Goal: Transaction & Acquisition: Purchase product/service

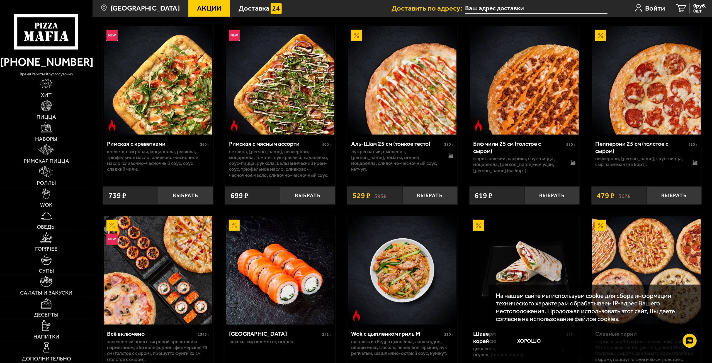
scroll to position [279, 0]
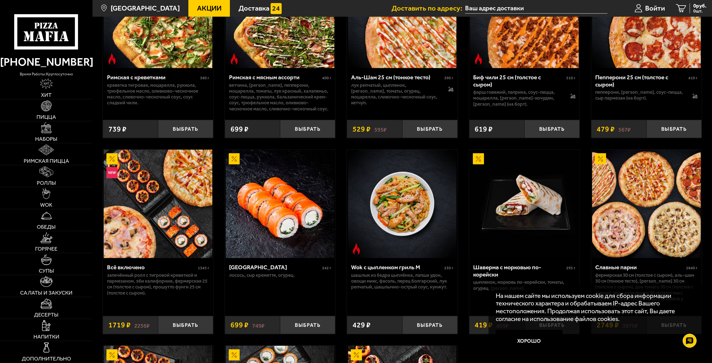
click at [197, 8] on span "Акции" at bounding box center [209, 8] width 25 height 7
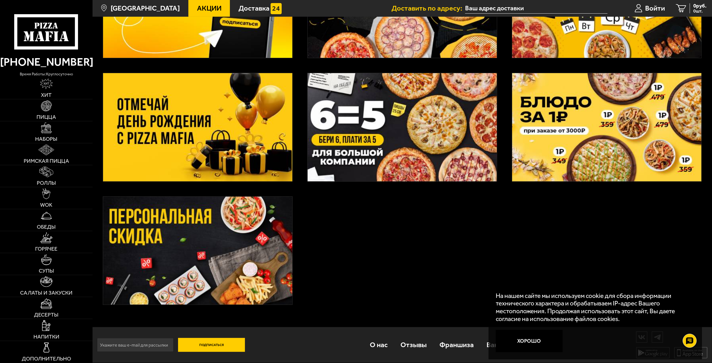
scroll to position [87, 0]
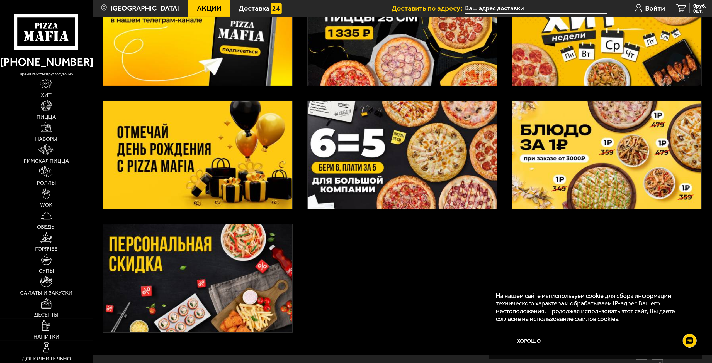
click at [41, 133] on img at bounding box center [46, 128] width 11 height 11
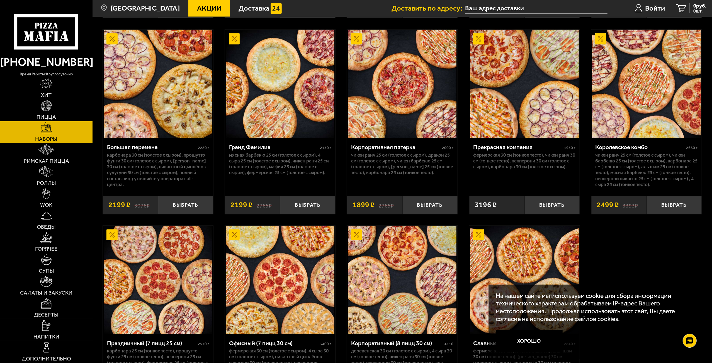
scroll to position [1003, 0]
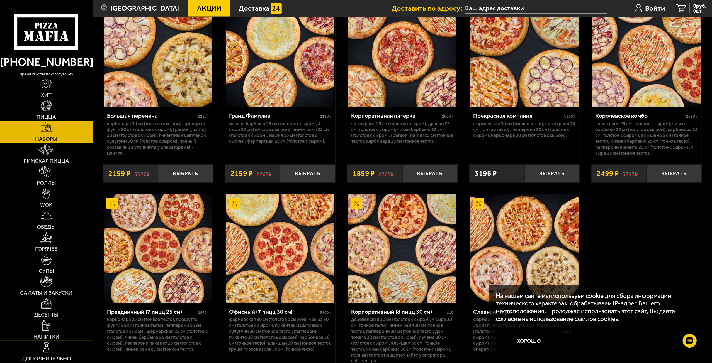
click at [37, 329] on link "Напитки" at bounding box center [46, 330] width 92 height 22
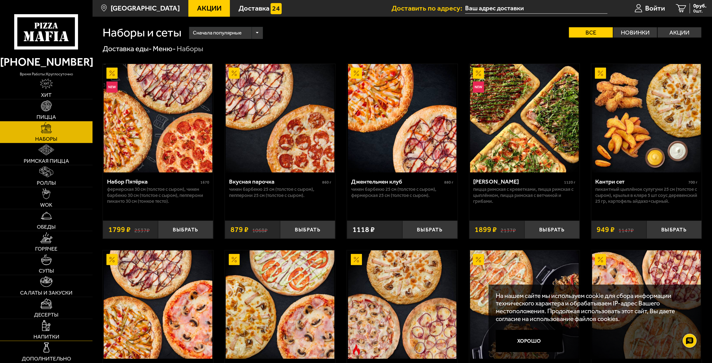
click at [37, 329] on link "Напитки" at bounding box center [46, 330] width 92 height 22
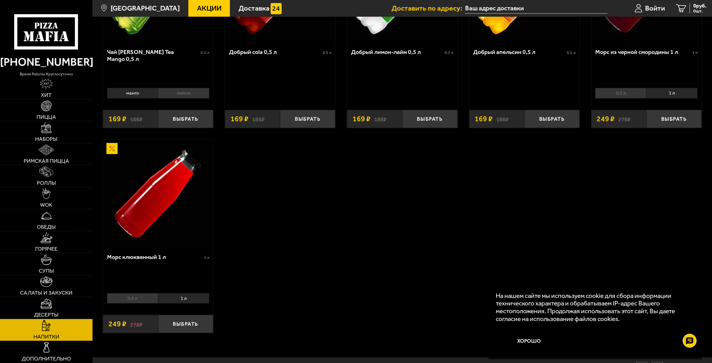
scroll to position [139, 0]
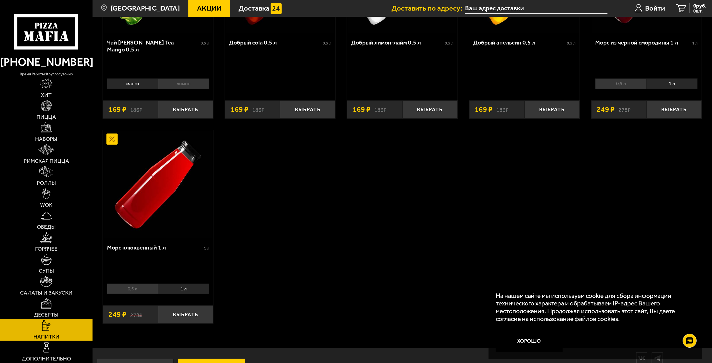
click at [189, 291] on li "1 л" at bounding box center [183, 289] width 51 height 10
click at [143, 289] on li "0,5 л" at bounding box center [132, 289] width 51 height 10
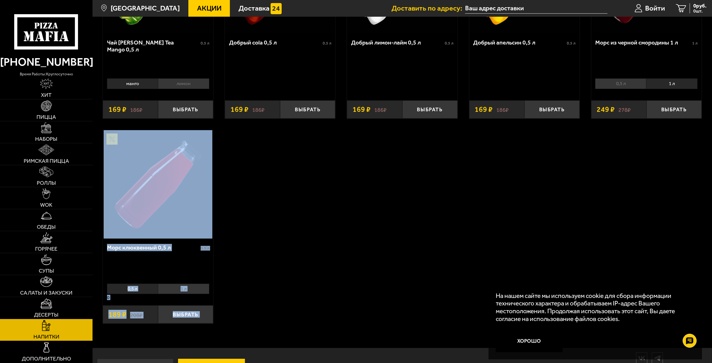
click at [174, 290] on li "1 л" at bounding box center [183, 289] width 51 height 10
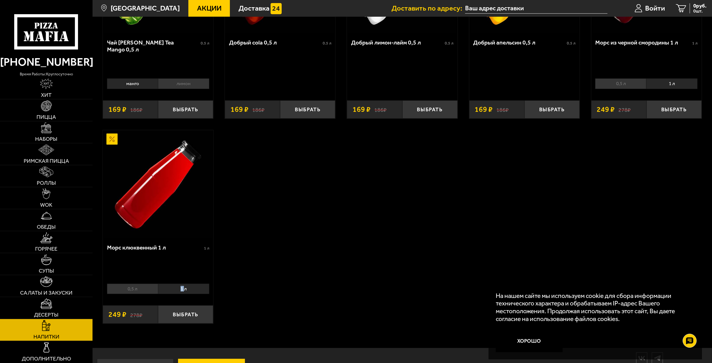
click at [174, 290] on li "1 л" at bounding box center [183, 289] width 51 height 10
click at [190, 318] on button "Выбрать" at bounding box center [185, 315] width 55 height 18
click at [189, 318] on button "Выбрать" at bounding box center [185, 315] width 55 height 18
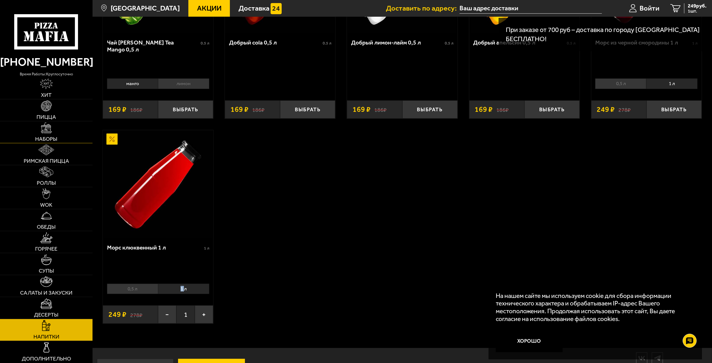
click at [42, 139] on span "Наборы" at bounding box center [46, 139] width 22 height 6
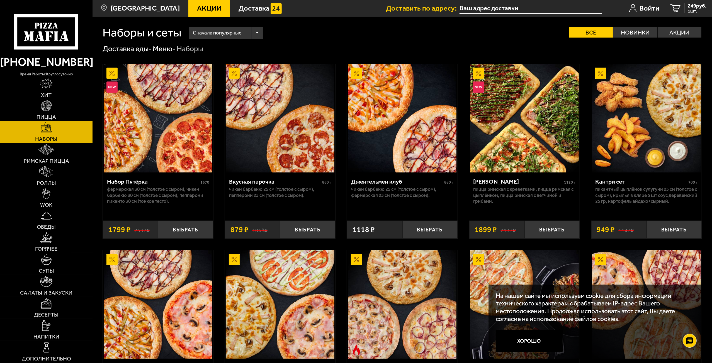
click at [258, 34] on div "Сначала популярные" at bounding box center [226, 33] width 74 height 12
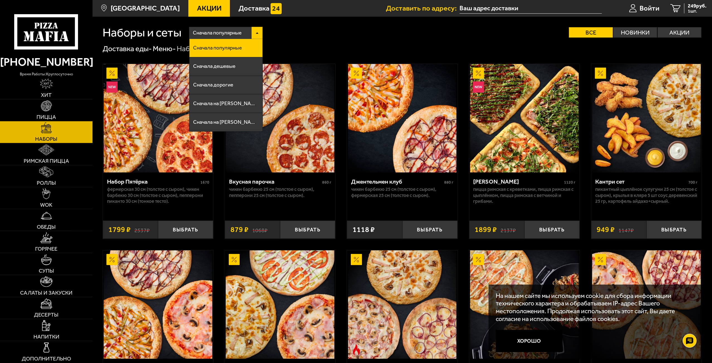
click at [258, 34] on div "Сначала популярные" at bounding box center [226, 33] width 74 height 12
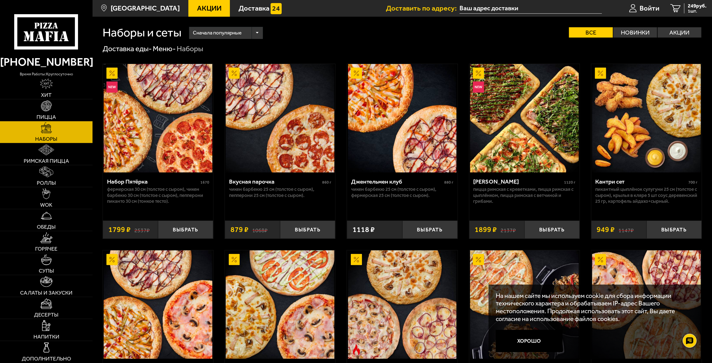
click at [257, 36] on div "Сначала популярные" at bounding box center [226, 33] width 74 height 12
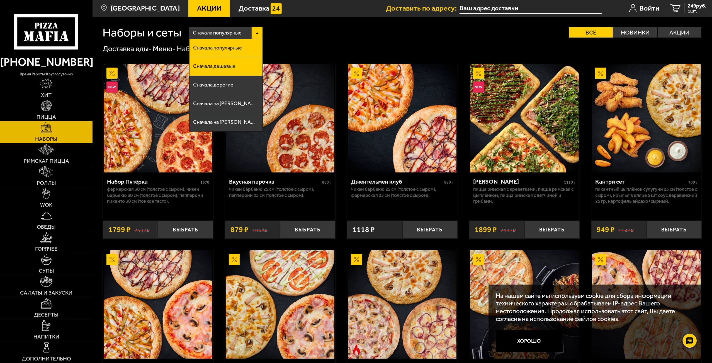
click at [247, 68] on li "Сначала дешевые" at bounding box center [225, 66] width 73 height 19
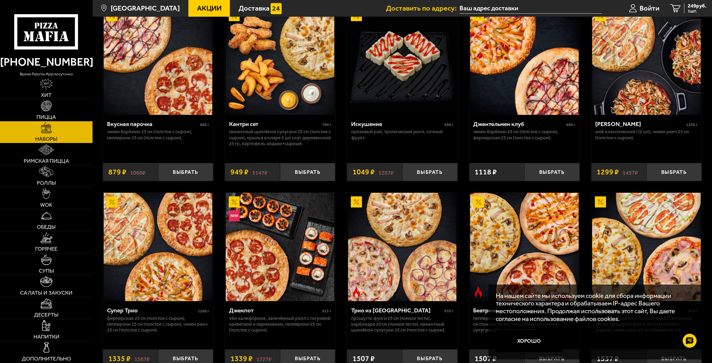
scroll to position [28, 0]
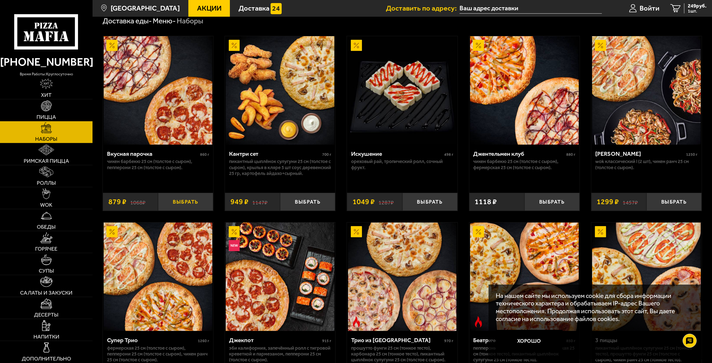
click at [177, 204] on button "Выбрать" at bounding box center [185, 202] width 55 height 18
click at [38, 154] on link "Римская пицца" at bounding box center [46, 154] width 92 height 22
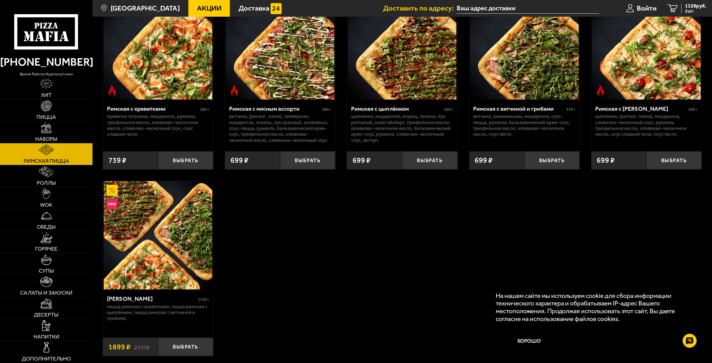
scroll to position [84, 0]
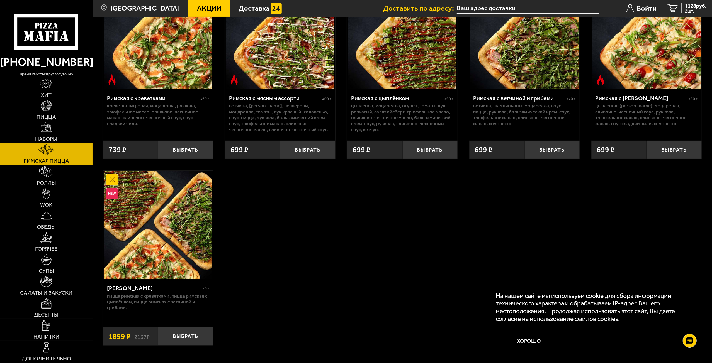
click at [50, 177] on img at bounding box center [46, 172] width 14 height 11
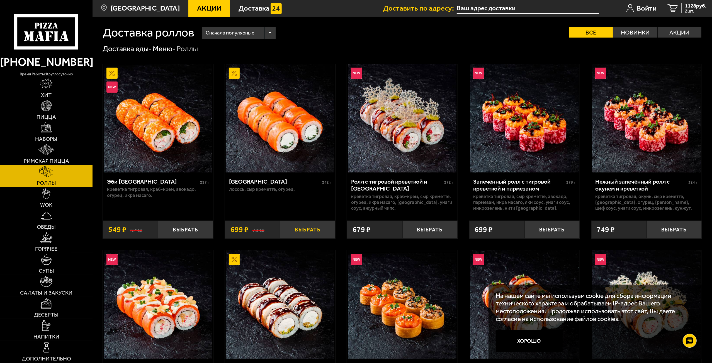
click at [311, 229] on button "Выбрать" at bounding box center [307, 230] width 55 height 18
click at [643, 7] on span "Войти" at bounding box center [646, 8] width 20 height 7
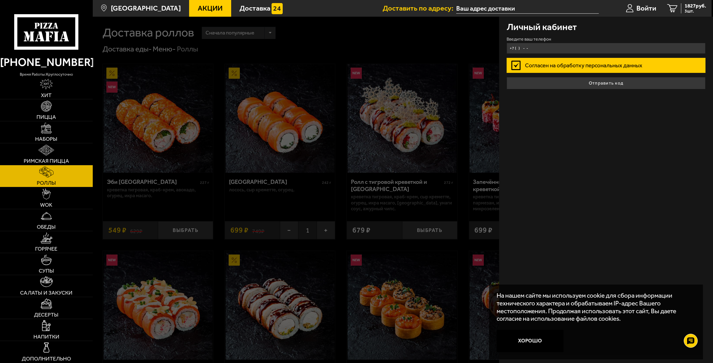
click at [573, 50] on input "+7 ( ) - -" at bounding box center [606, 48] width 199 height 11
click at [564, 51] on input "+7 ( ) - -" at bounding box center [606, 48] width 199 height 11
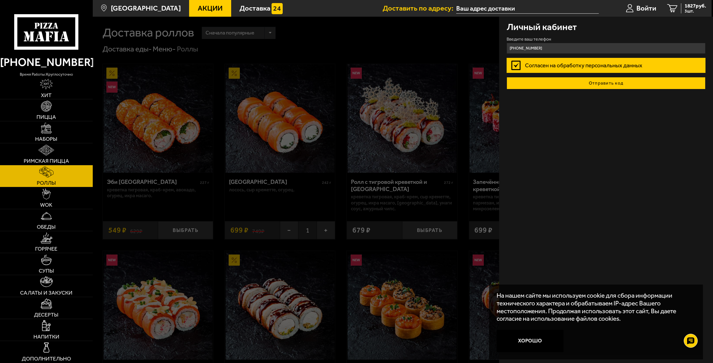
type input "[PHONE_NUMBER]"
click at [565, 82] on button "Отправить код" at bounding box center [606, 83] width 199 height 12
click at [565, 82] on form "Введите ваш телефон [PHONE_NUMBER] Согласен на обработку персональных данных От…" at bounding box center [606, 63] width 199 height 52
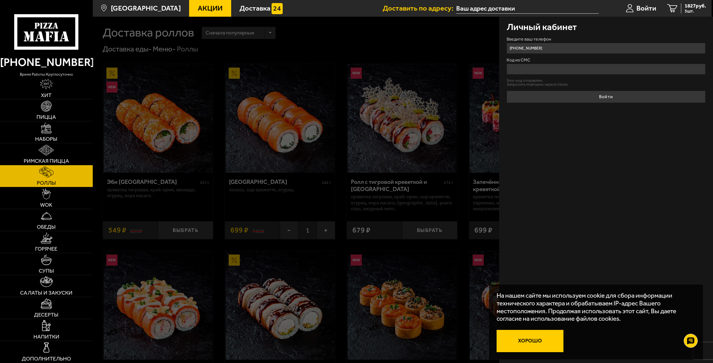
click at [518, 338] on button "Хорошо" at bounding box center [530, 341] width 67 height 22
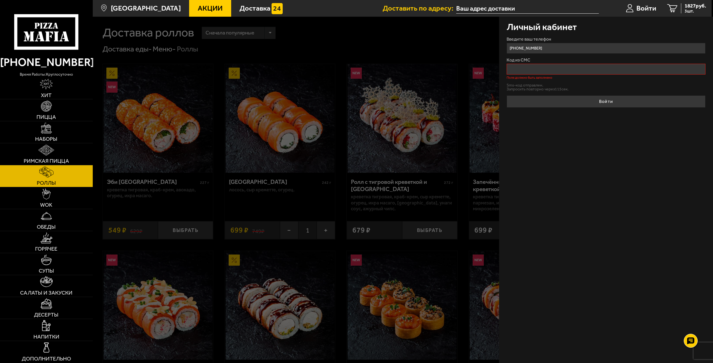
click at [519, 338] on div "Личный кабинет Введите ваш телефон [PHONE_NUMBER] Код из СМС Поле должно быть з…" at bounding box center [606, 190] width 214 height 347
click at [555, 67] on input "Код из СМС" at bounding box center [606, 69] width 199 height 11
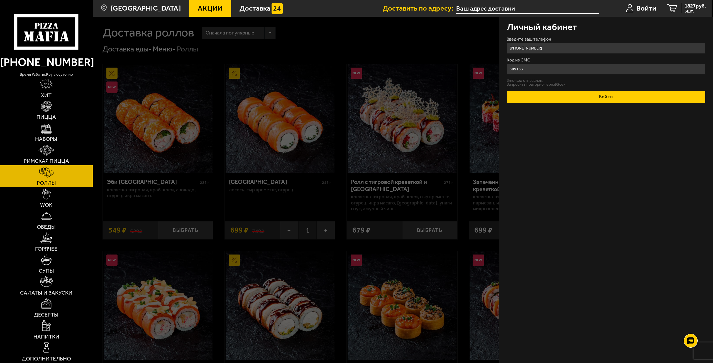
type input "399153"
click at [601, 100] on button "Войти" at bounding box center [606, 97] width 199 height 12
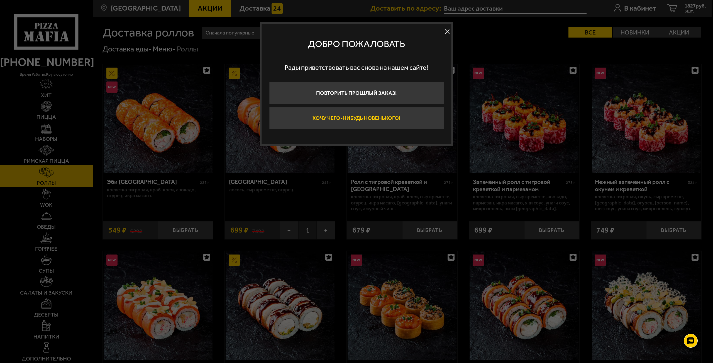
click at [401, 118] on button "Хочу чего-нибудь новенького!" at bounding box center [356, 118] width 175 height 22
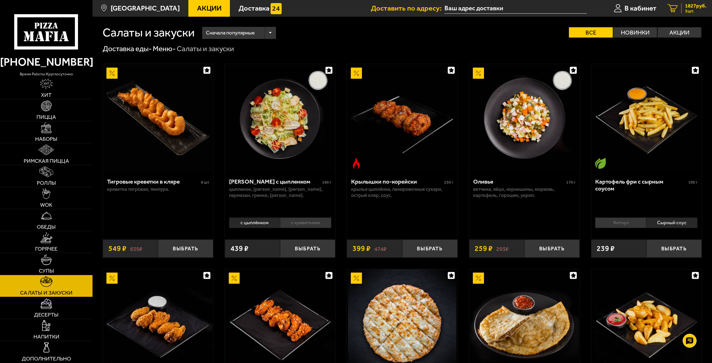
click at [697, 4] on span "1827 руб." at bounding box center [695, 5] width 21 height 5
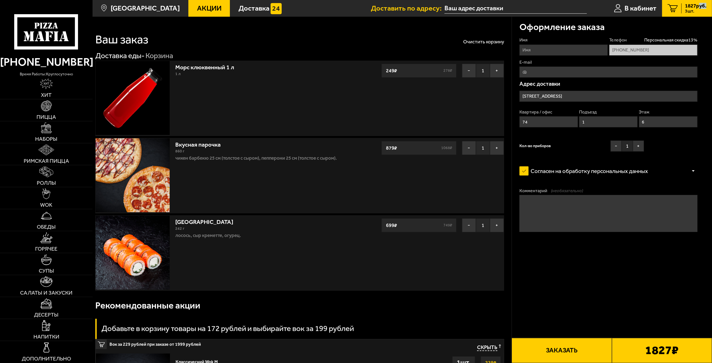
type input "[STREET_ADDRESS]"
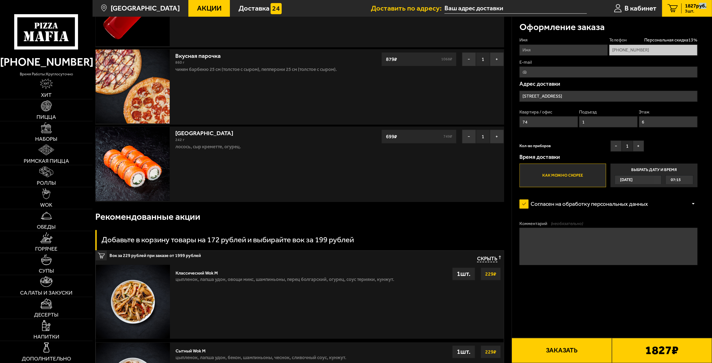
scroll to position [84, 0]
